Goal: Download file/media

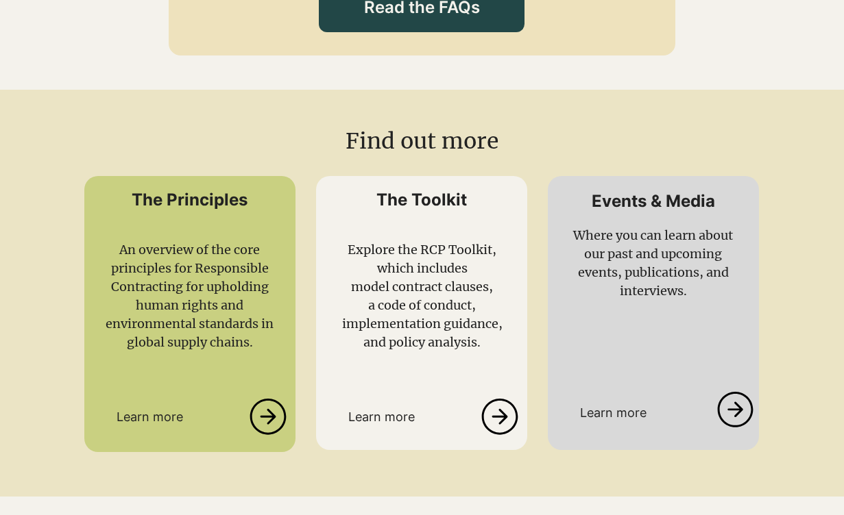
scroll to position [3054, 0]
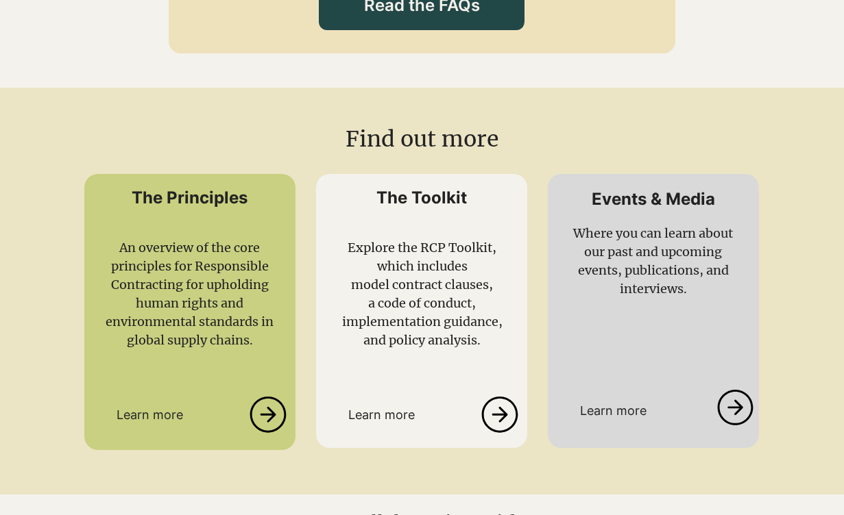
click at [265, 345] on icon at bounding box center [268, 415] width 36 height 36
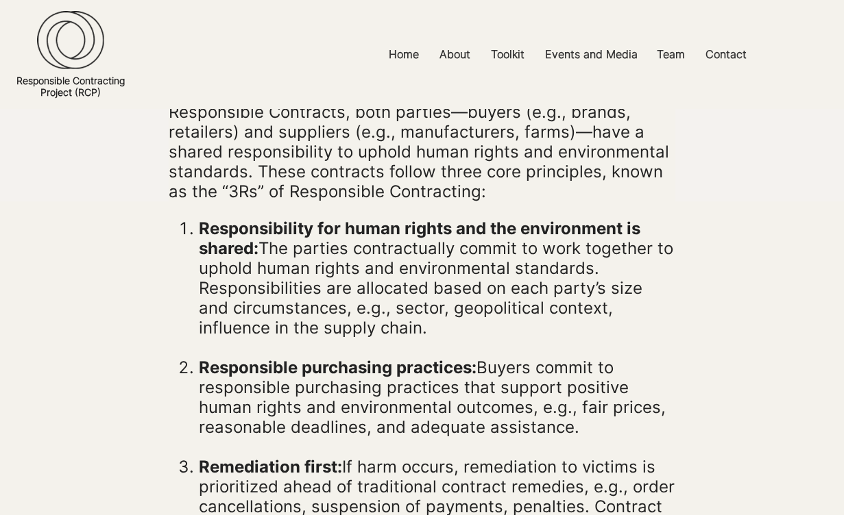
scroll to position [330, 0]
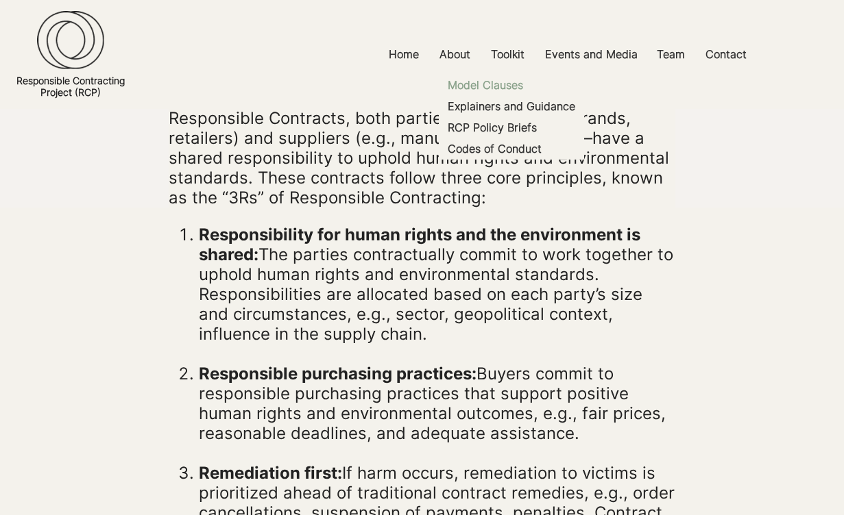
click at [499, 87] on p "Model Clauses" at bounding box center [485, 85] width 86 height 21
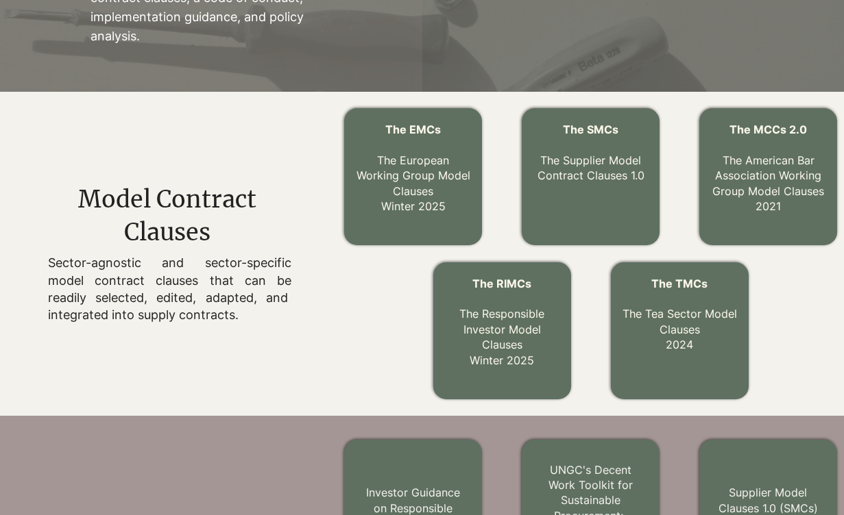
scroll to position [350, 0]
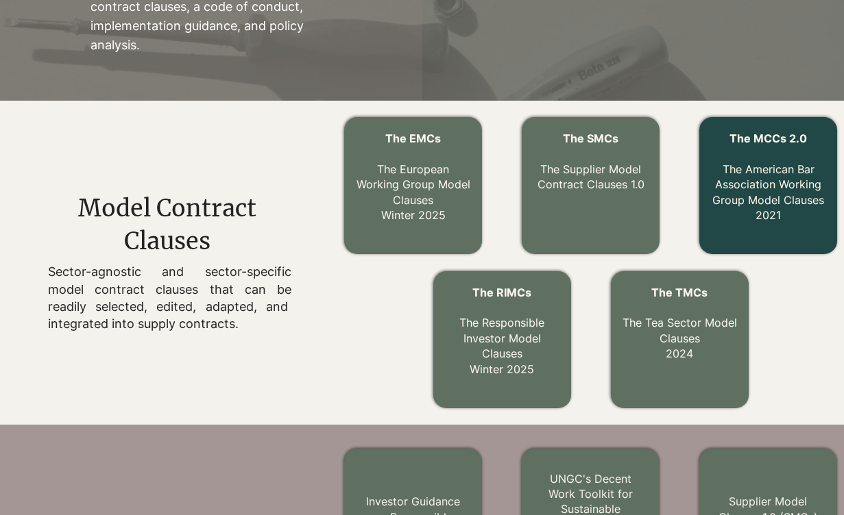
click at [608, 190] on link "The MCCs 2.0 The American Bar Association Working Group Model Clauses 2021" at bounding box center [768, 177] width 112 height 90
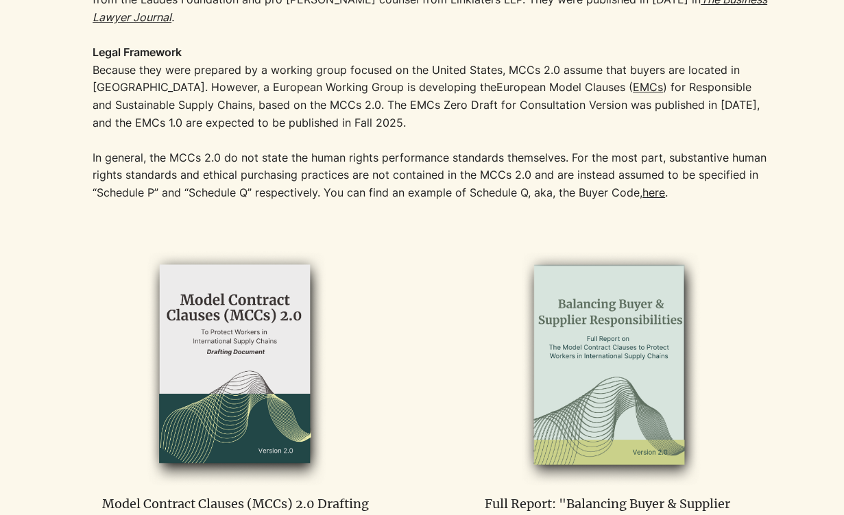
scroll to position [574, 0]
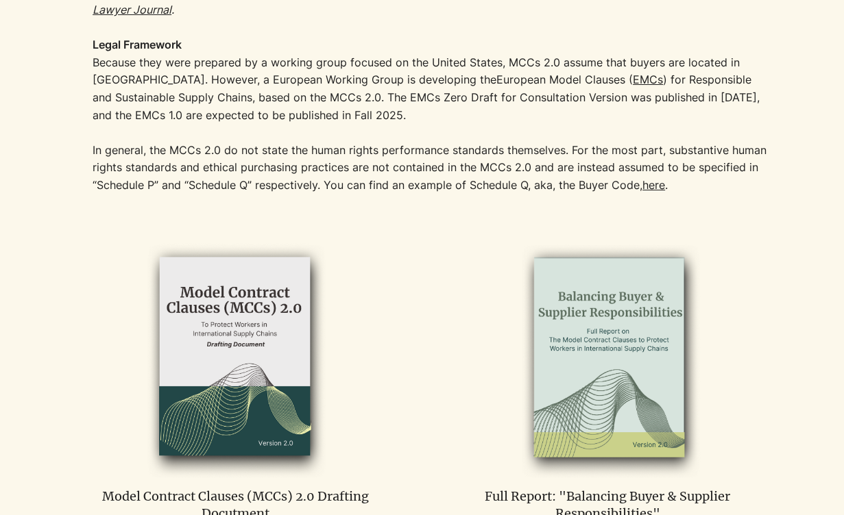
click at [247, 338] on img at bounding box center [235, 358] width 263 height 239
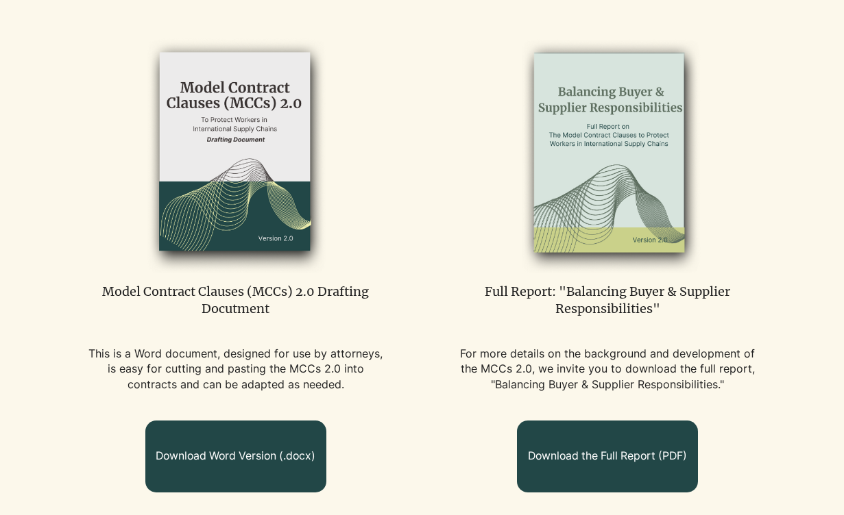
scroll to position [819, 0]
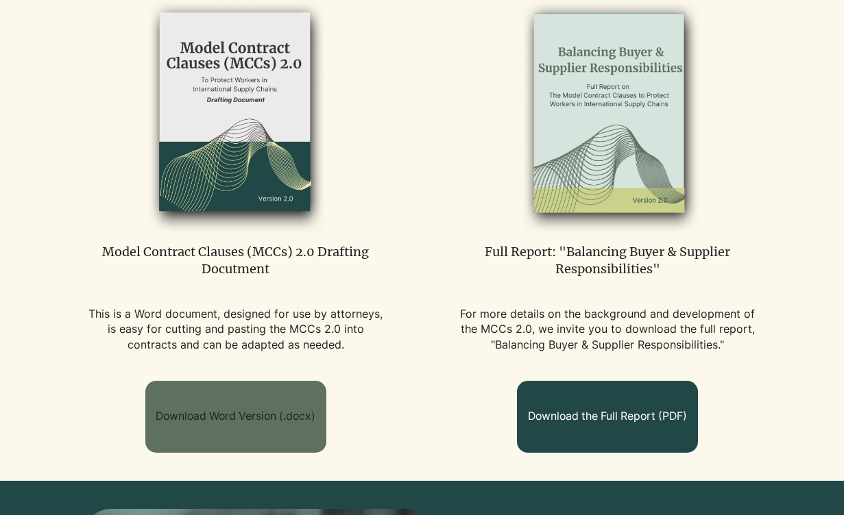
click at [237, 345] on span "Download Word Version (.docx)" at bounding box center [236, 416] width 160 height 15
